Goal: Navigation & Orientation: Find specific page/section

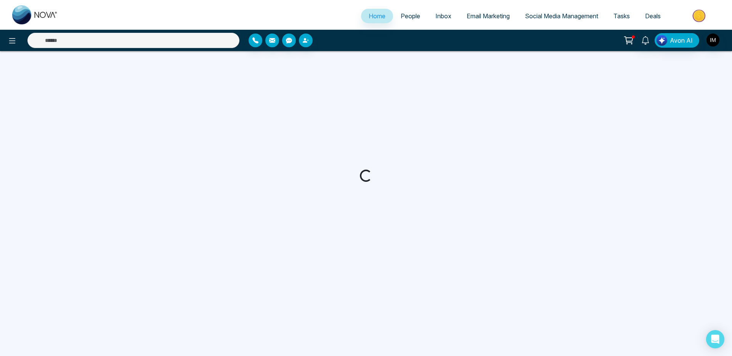
select select "*"
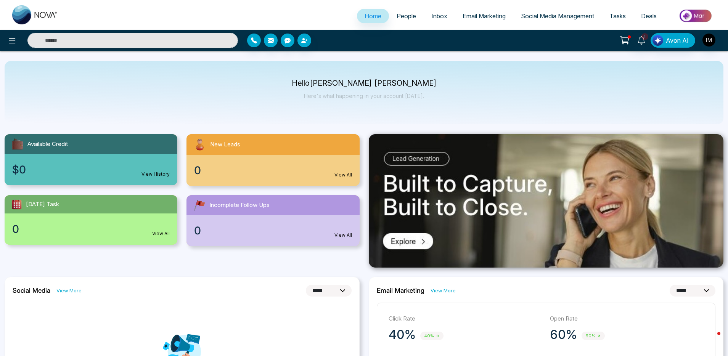
scroll to position [3, 0]
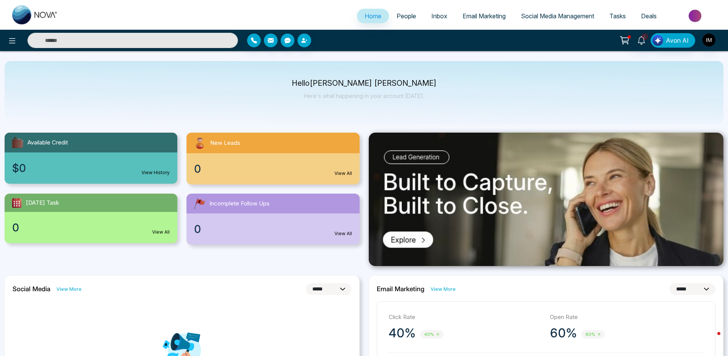
click at [284, 23] on ul "Home People Inbox Email Marketing Social Media Management Tasks Deals" at bounding box center [394, 16] width 657 height 21
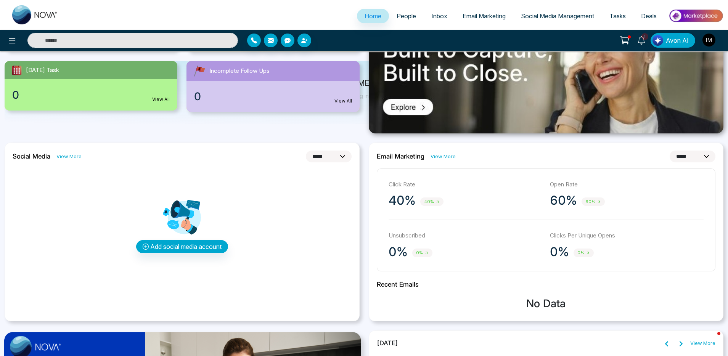
scroll to position [0, 0]
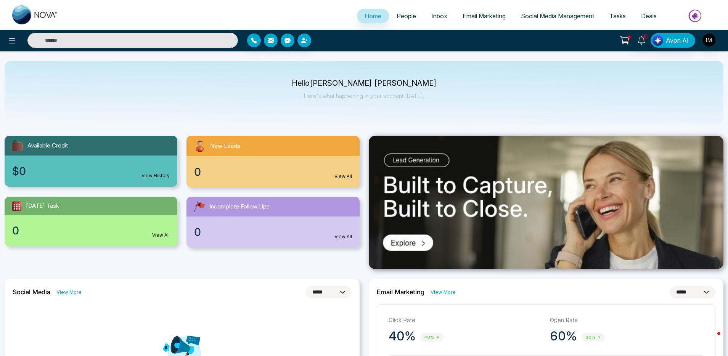
click at [403, 16] on span "People" at bounding box center [405, 16] width 19 height 8
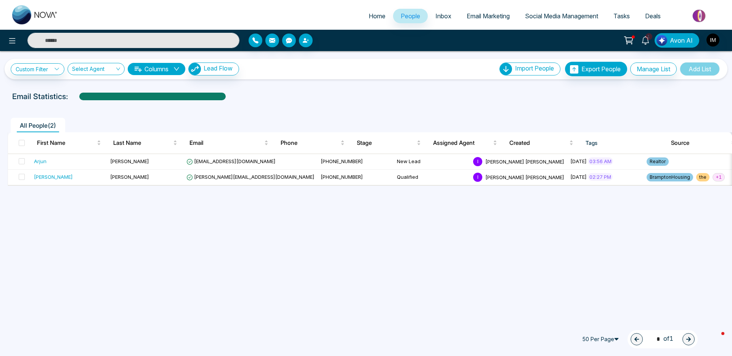
click at [571, 17] on span "Social Media Management" at bounding box center [561, 16] width 73 height 8
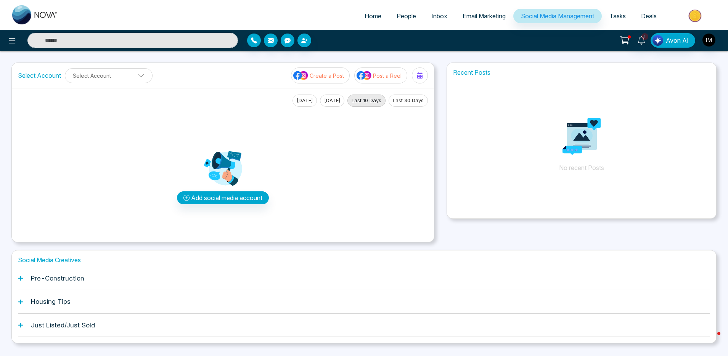
click at [380, 47] on div "1 Avon AI" at bounding box center [364, 40] width 728 height 15
click at [615, 19] on span "Tasks" at bounding box center [617, 16] width 16 height 8
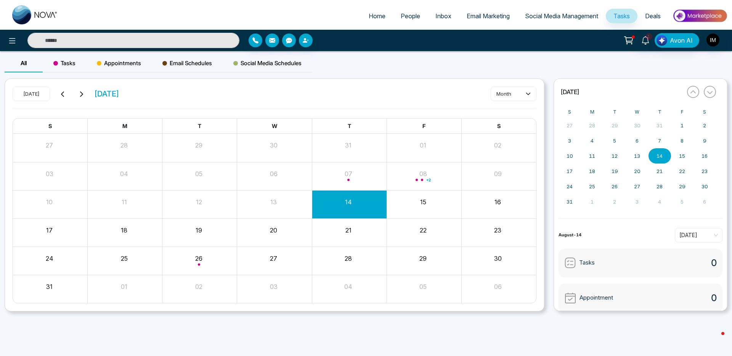
click at [447, 18] on link "Inbox" at bounding box center [443, 16] width 31 height 14
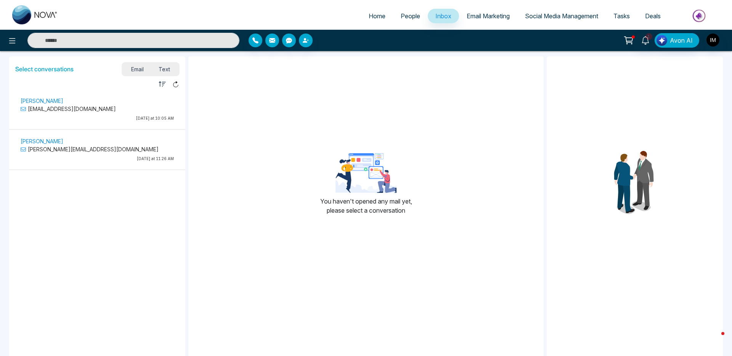
click at [473, 18] on span "Email Marketing" at bounding box center [487, 16] width 43 height 8
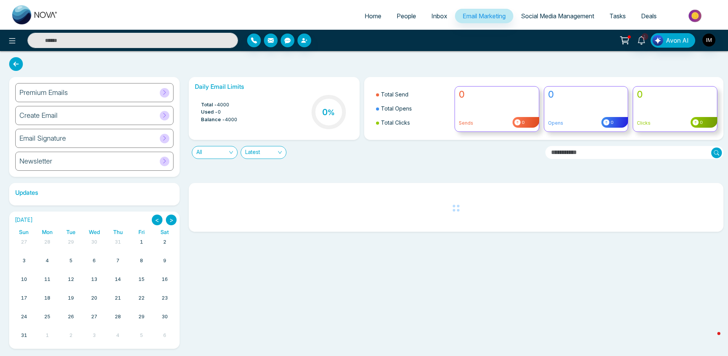
click at [651, 17] on span "Deals" at bounding box center [649, 16] width 16 height 8
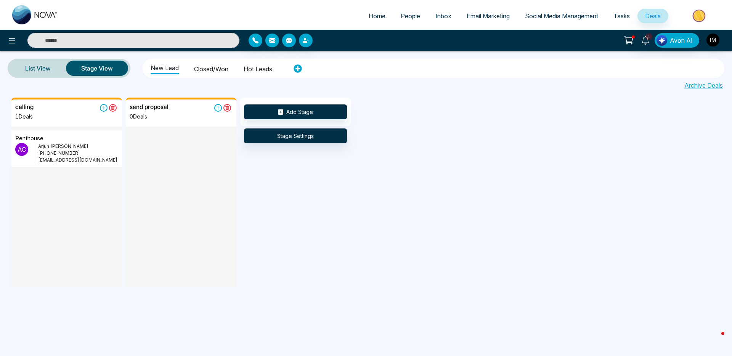
click at [381, 20] on link "Home" at bounding box center [377, 16] width 32 height 14
select select "*"
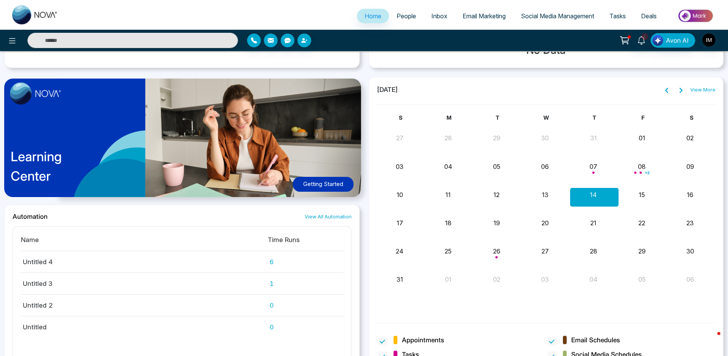
scroll to position [403, 0]
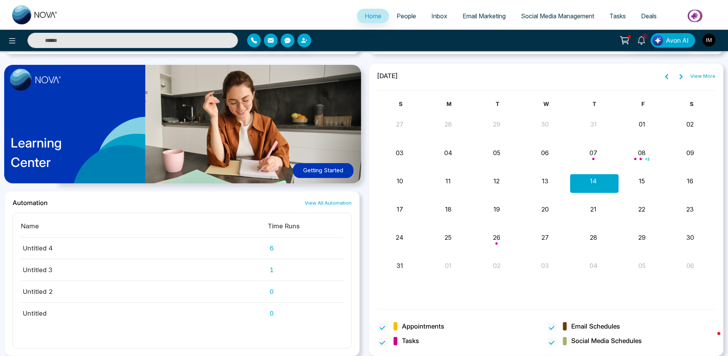
click at [25, 151] on p "Learning Center" at bounding box center [36, 152] width 51 height 39
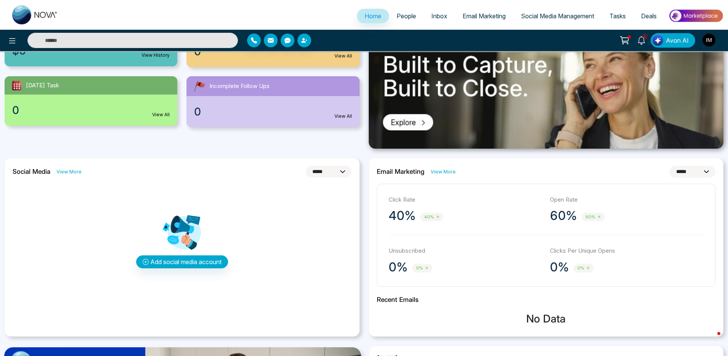
scroll to position [0, 0]
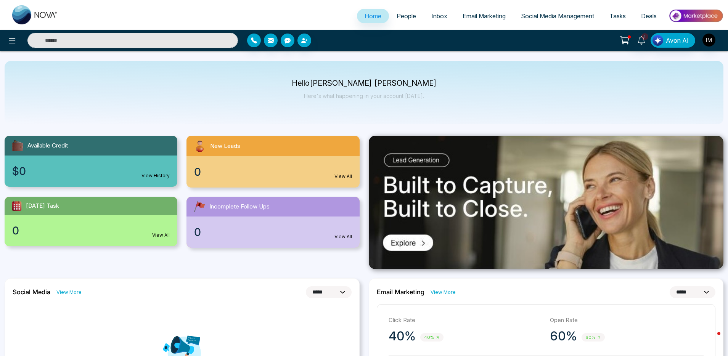
click at [422, 239] on img at bounding box center [546, 202] width 355 height 133
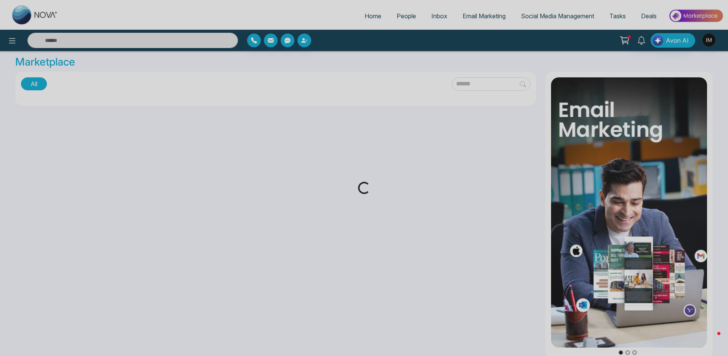
scroll to position [10, 0]
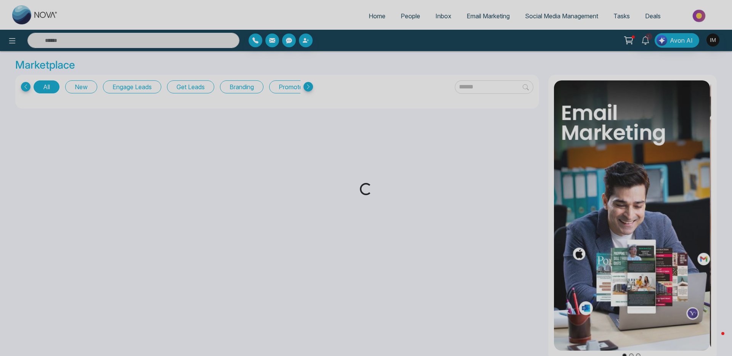
select select "*"
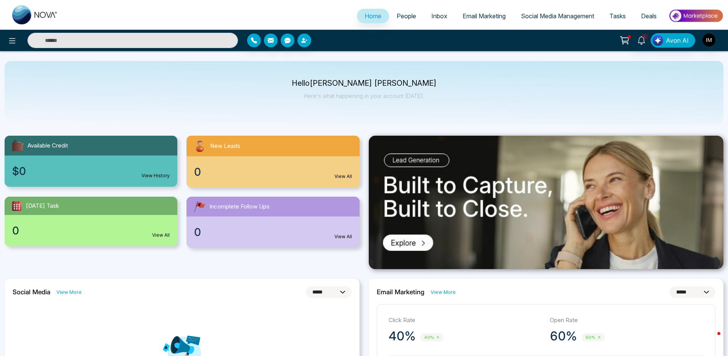
click at [577, 11] on link "Social Media Management" at bounding box center [557, 16] width 88 height 14
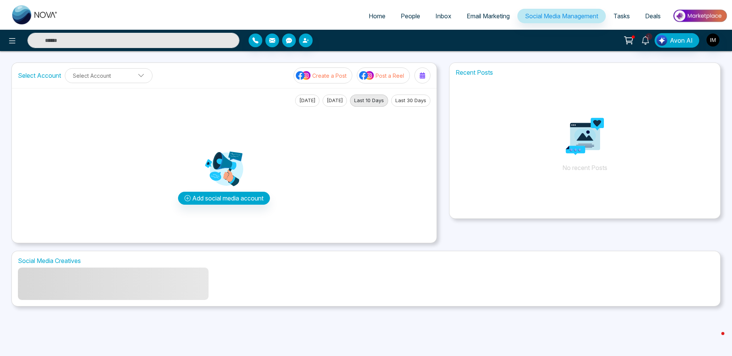
click at [619, 13] on span "Tasks" at bounding box center [621, 16] width 16 height 8
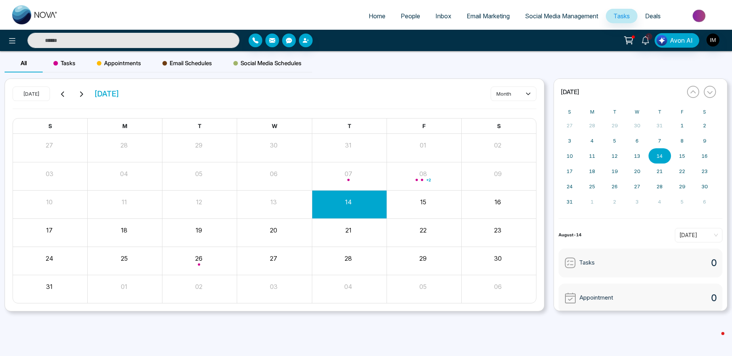
click at [383, 83] on div "[DATE] [DATE] month S M T W T F S 27 28 29 30 31 01 02 03 04 05 06 07 08 + 2 09…" at bounding box center [274, 195] width 539 height 232
click at [447, 37] on div "1 Avon AI" at bounding box center [579, 40] width 296 height 14
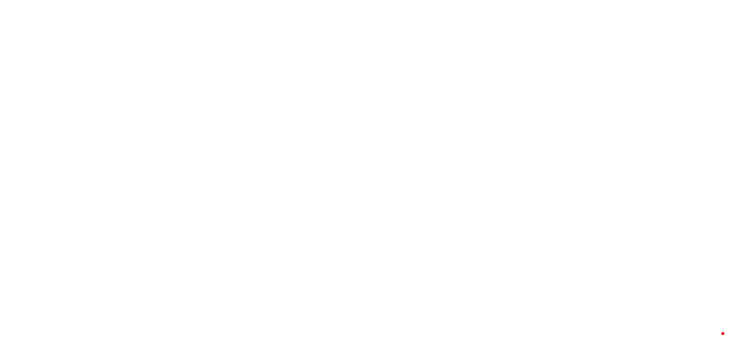
select select "*"
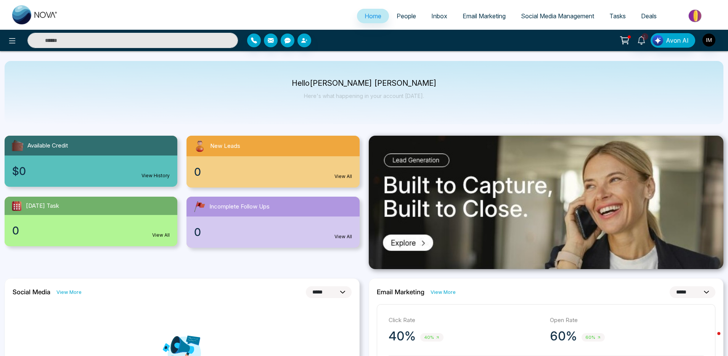
click at [358, 97] on p "Here's what happening in your account [DATE]." at bounding box center [364, 96] width 145 height 6
click at [367, 104] on div "Hello [PERSON_NAME] [PERSON_NAME] Here's what happening in your account [DATE]." at bounding box center [364, 92] width 145 height 25
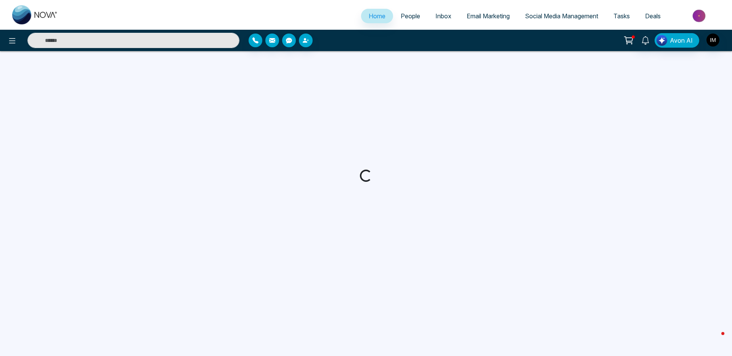
select select "*"
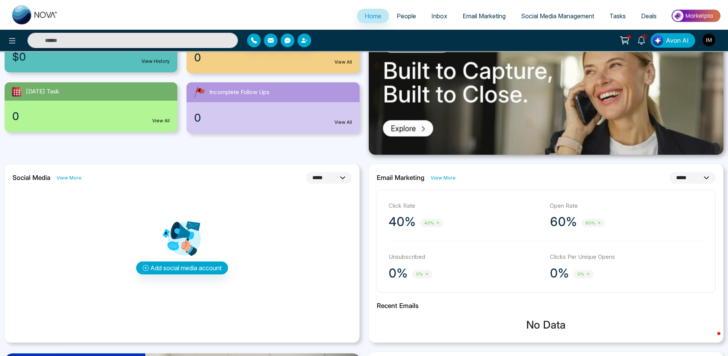
scroll to position [43, 0]
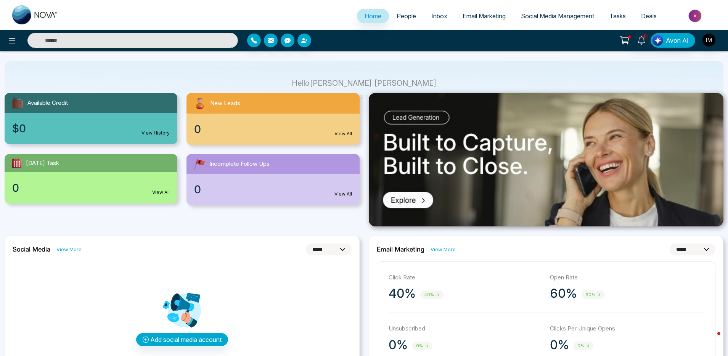
click at [564, 18] on span "Social Media Management" at bounding box center [557, 16] width 73 height 8
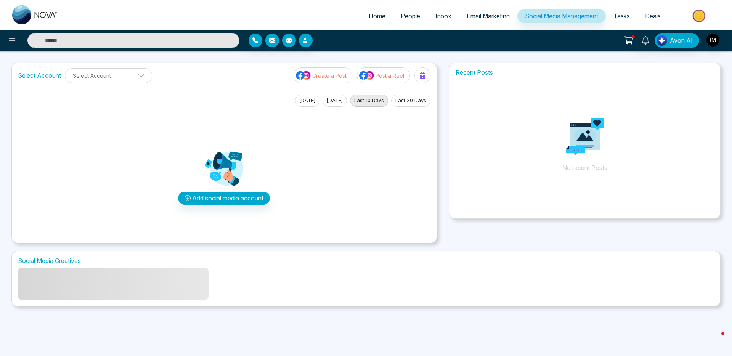
click at [486, 16] on span "Email Marketing" at bounding box center [487, 16] width 43 height 8
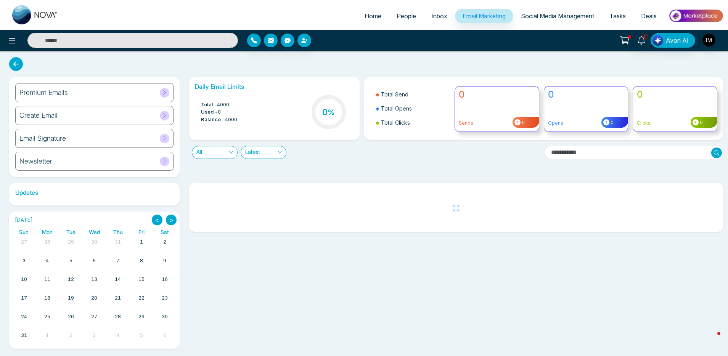
click at [436, 20] on link "Inbox" at bounding box center [438, 16] width 31 height 14
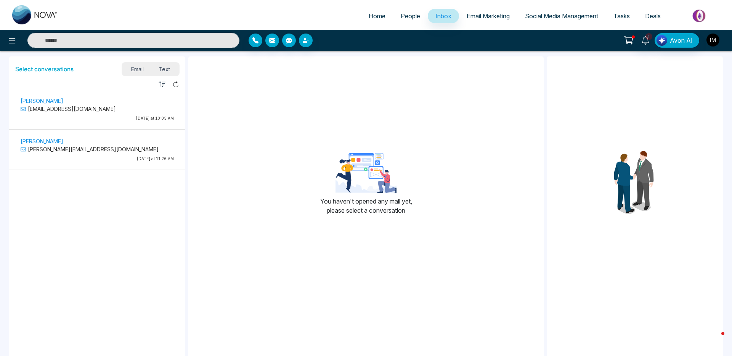
click at [712, 39] on img "button" at bounding box center [712, 40] width 13 height 13
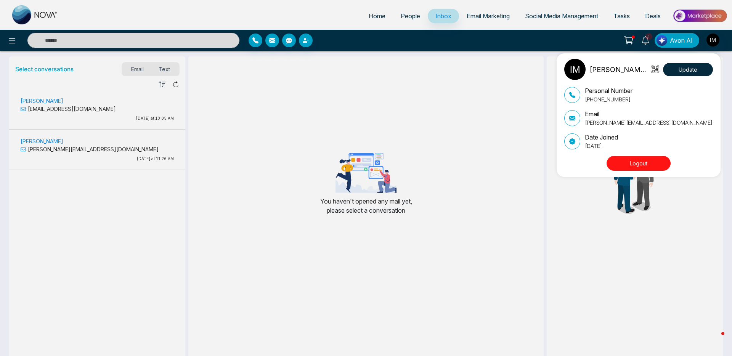
click at [478, 87] on div "Ishmeet Singh Matharu Update Personal Number +16472900012 Email ishmeet@mmnovat…" at bounding box center [366, 178] width 732 height 356
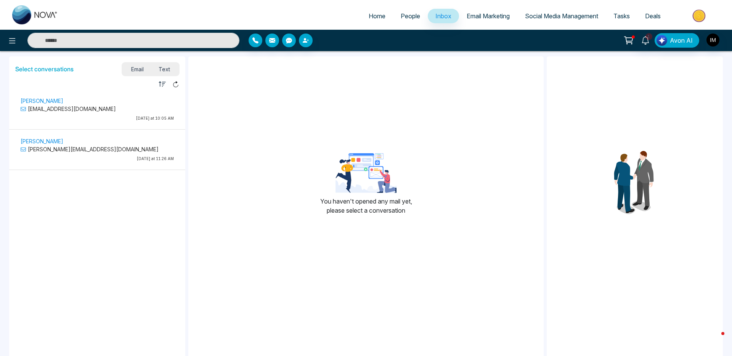
click at [652, 19] on span "Deals" at bounding box center [653, 16] width 16 height 8
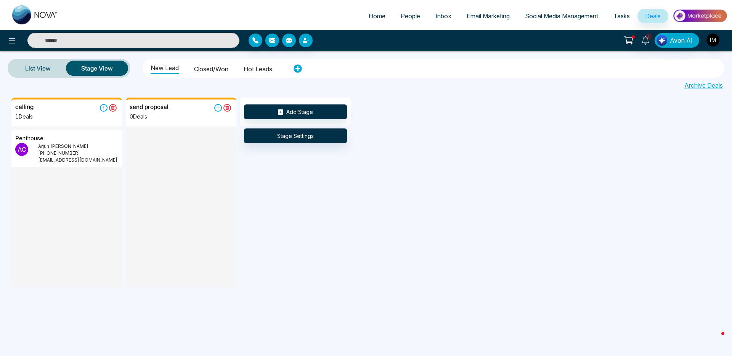
click at [382, 19] on link "Home" at bounding box center [377, 16] width 32 height 14
select select "*"
